Goal: Go to known website: Access a specific website the user already knows

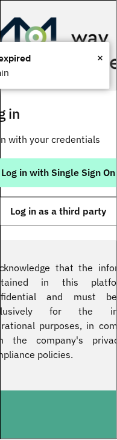
click at [63, 172] on span "Log in with Single Sign On" at bounding box center [59, 173] width 114 height 10
